Goal: Browse casually

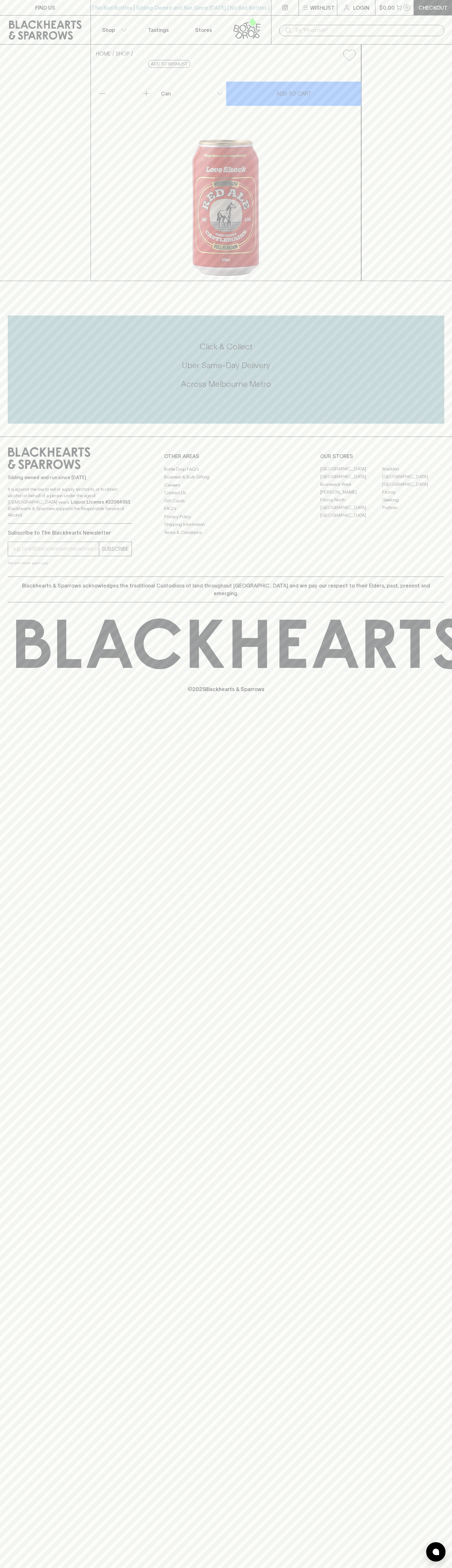
click at [362, 22] on div "​" at bounding box center [361, 30] width 181 height 29
click at [433, 576] on div "Sibling owned and run since 2006 It is against the law to sell or supply alcoho…" at bounding box center [226, 506] width 452 height 140
click at [45, 1567] on html "FIND US | No Bad Bottles | Sibling Owned and Run Since 2006 | No Bad Bottles | …" at bounding box center [226, 784] width 452 height 1568
click at [16, 669] on icon at bounding box center [453, 643] width 873 height 51
